Goal: Task Accomplishment & Management: Complete application form

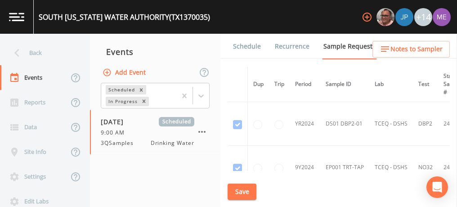
scroll to position [346, 0]
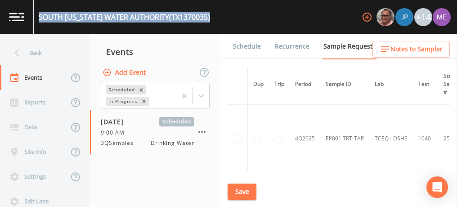
drag, startPoint x: 39, startPoint y: 14, endPoint x: 194, endPoint y: 19, distance: 155.1
click at [194, 19] on div "SOUTH TEXAS WATER AUTHORITY (TX1370035)" at bounding box center [124, 17] width 171 height 11
copy div "SOUTH TEXAS WATER AUTHORITY (TX1370035)"
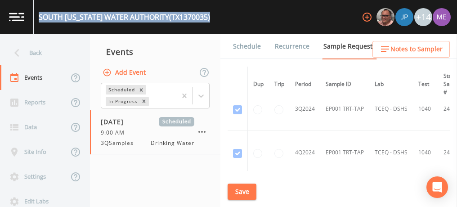
scroll to position [145, 0]
click at [243, 45] on link "Schedule" at bounding box center [246, 46] width 31 height 25
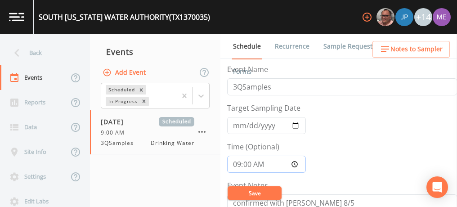
click at [236, 161] on input "09:00:00" at bounding box center [266, 163] width 79 height 17
type input "10:00"
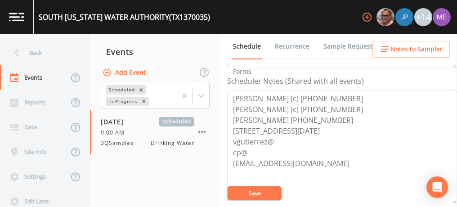
scroll to position [241, 0]
drag, startPoint x: 231, startPoint y: 94, endPoint x: 342, endPoint y: 106, distance: 111.6
click at [342, 106] on textarea "Patrick Sendejo (c) 361-445-5041 Victor Gutierrez (c) 361-675-0632 John Marez 3…" at bounding box center [342, 146] width 230 height 114
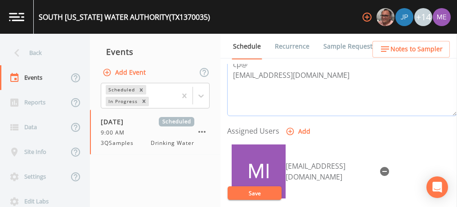
scroll to position [361, 0]
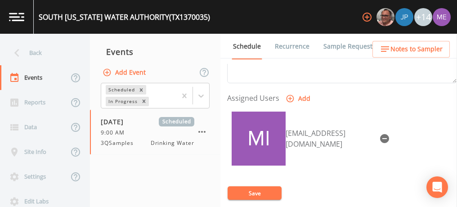
click at [380, 134] on icon "button" at bounding box center [384, 138] width 9 height 9
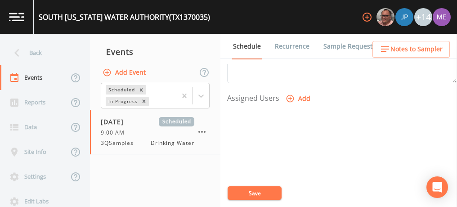
click at [287, 95] on icon "button" at bounding box center [289, 98] width 9 height 9
select select "6518b6a0-c5fa-4d0f-8e3d-fc6e8623860b"
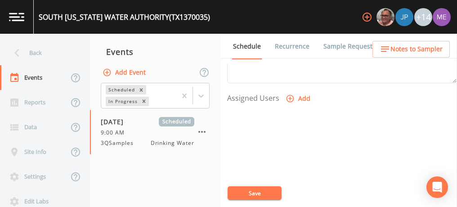
select select
click at [240, 190] on button "Save" at bounding box center [254, 192] width 54 height 13
click at [397, 53] on span "Notes to Sampler" at bounding box center [416, 49] width 52 height 11
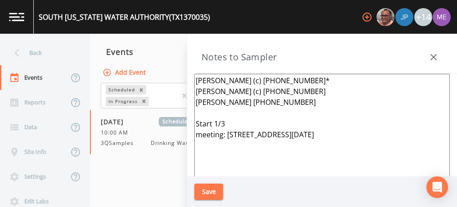
click at [374, 133] on textarea "Patrick Sendejo (c) 361-445-5041* Victor Gutierrez (c) 361-675-0632 John Marez …" at bounding box center [321, 183] width 255 height 218
click at [229, 122] on textarea "Patrick Sendejo (c) 361-445-5041* Victor Gutierrez (c) 361-675-0632 John Marez …" at bounding box center [321, 183] width 255 height 218
type textarea "Patrick Sendejo (c) 361-445-5041* Victor Gutierrez (c) 361-675-0632 John Marez …"
click at [207, 190] on button "Save" at bounding box center [208, 191] width 29 height 17
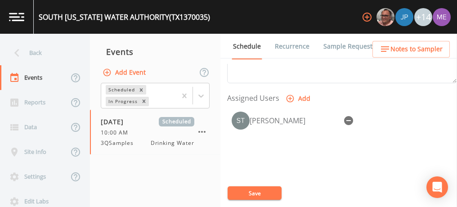
click at [388, 46] on icon "button" at bounding box center [384, 49] width 11 height 11
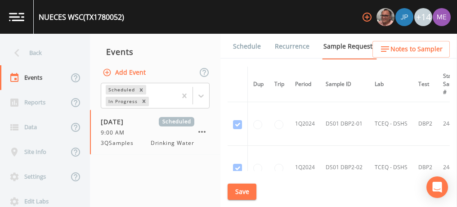
scroll to position [3378, 0]
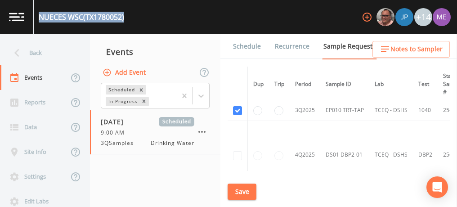
drag, startPoint x: 40, startPoint y: 16, endPoint x: 124, endPoint y: 18, distance: 84.5
click at [124, 18] on div "NUECES WSC (TX1780052)" at bounding box center [81, 17] width 85 height 11
copy div "NUECES WSC (TX1780052)"
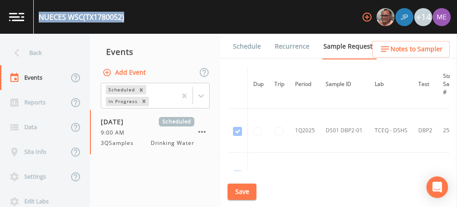
scroll to position [2085, 0]
click at [232, 186] on button "Save" at bounding box center [241, 191] width 29 height 17
click at [244, 46] on link "Schedule" at bounding box center [246, 46] width 31 height 25
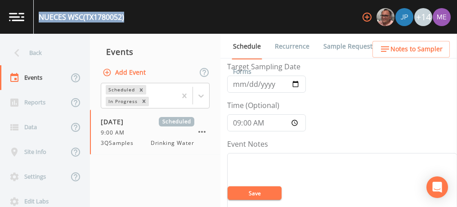
scroll to position [54, 0]
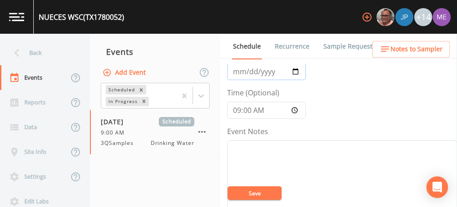
click at [240, 71] on input "2025-08-11" at bounding box center [266, 71] width 79 height 17
type input "2025-09-11"
type input "[DATE]"
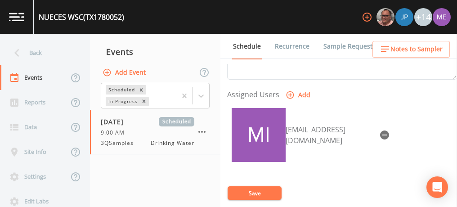
scroll to position [365, 0]
click at [380, 130] on icon "button" at bounding box center [384, 134] width 9 height 9
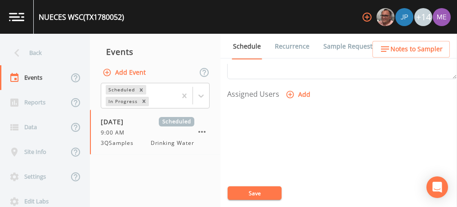
click at [292, 91] on icon "button" at bounding box center [290, 95] width 8 height 8
select select "6518b6a0-c5fa-4d0f-8e3d-fc6e8623860b"
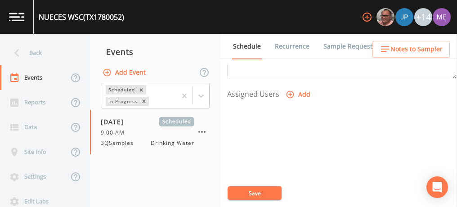
select select
click at [258, 191] on button "Save" at bounding box center [254, 192] width 54 height 13
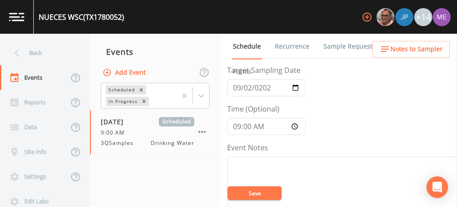
scroll to position [0, 0]
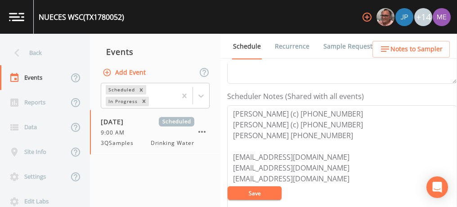
scroll to position [227, 0]
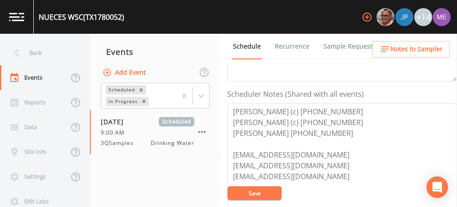
click at [266, 189] on button "Save" at bounding box center [254, 192] width 54 height 13
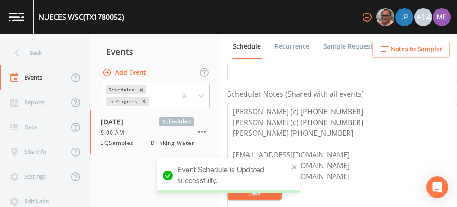
click at [402, 51] on span "Notes to Sampler" at bounding box center [416, 49] width 52 height 11
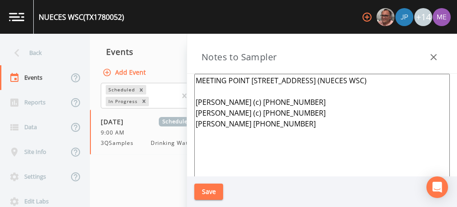
click at [417, 80] on textarea "MEETING POINT 6961 CR 38 AGUA DULCE TX 78380 (NUECES WSC) Patrick Sendejo (c) 3…" at bounding box center [321, 183] width 255 height 218
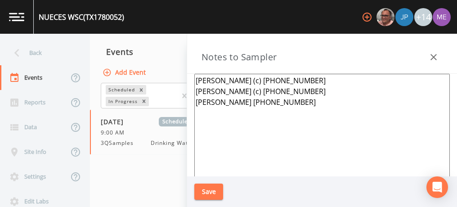
type textarea "[PERSON_NAME] (c) [PHONE_NUMBER] [PERSON_NAME] (c) [PHONE_NUMBER] [PERSON_NAME]…"
click at [214, 186] on button "Save" at bounding box center [208, 191] width 29 height 17
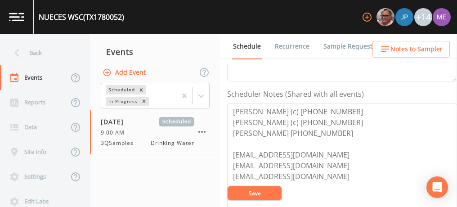
click at [380, 48] on button "Notes to Sampler" at bounding box center [410, 49] width 77 height 17
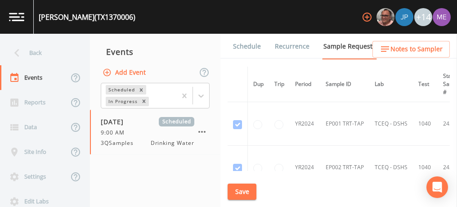
scroll to position [743, 0]
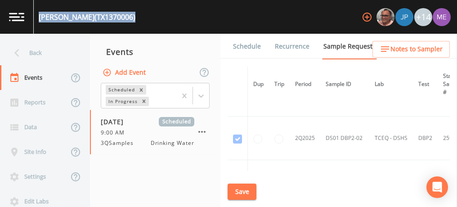
drag, startPoint x: 39, startPoint y: 17, endPoint x: 129, endPoint y: 18, distance: 90.3
click at [129, 18] on div "[PERSON_NAME] (TX1370006) +14" at bounding box center [228, 17] width 457 height 34
copy div "[PERSON_NAME] (TX1370006)"
click at [243, 193] on button "Save" at bounding box center [241, 191] width 29 height 17
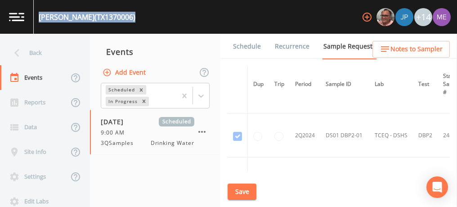
click at [245, 49] on link "Schedule" at bounding box center [246, 46] width 31 height 25
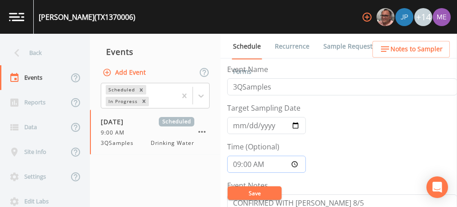
click at [235, 164] on input "09:00:00" at bounding box center [266, 163] width 79 height 17
type input "10:00"
click at [239, 188] on button "Save" at bounding box center [254, 192] width 54 height 13
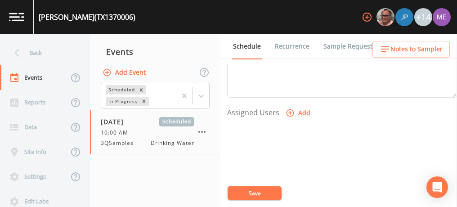
scroll to position [347, 0]
click at [292, 108] on icon "button" at bounding box center [289, 112] width 9 height 9
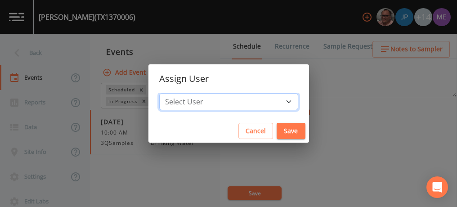
click at [273, 99] on select "Select User [PERSON_NAME] [PERSON_NAME] [PERSON_NAME] [PERSON_NAME] [PERSON_NAM…" at bounding box center [228, 101] width 139 height 17
select select "6518b6a0-c5fa-4d0f-8e3d-fc6e8623860b"
click at [173, 93] on select "Select User [PERSON_NAME] [PERSON_NAME] [PERSON_NAME] [PERSON_NAME] [PERSON_NAM…" at bounding box center [228, 101] width 139 height 17
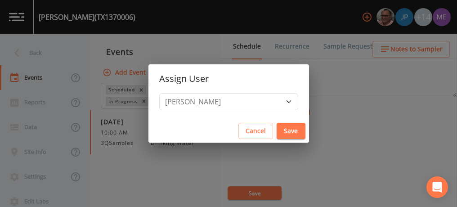
click at [276, 129] on button "Save" at bounding box center [290, 131] width 29 height 17
select select
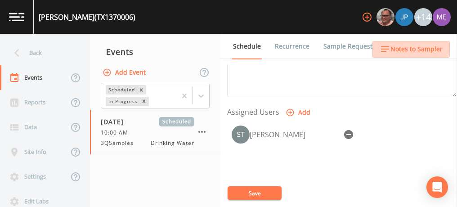
click at [391, 47] on span "Notes to Sampler" at bounding box center [416, 49] width 52 height 11
